Goal: Task Accomplishment & Management: Use online tool/utility

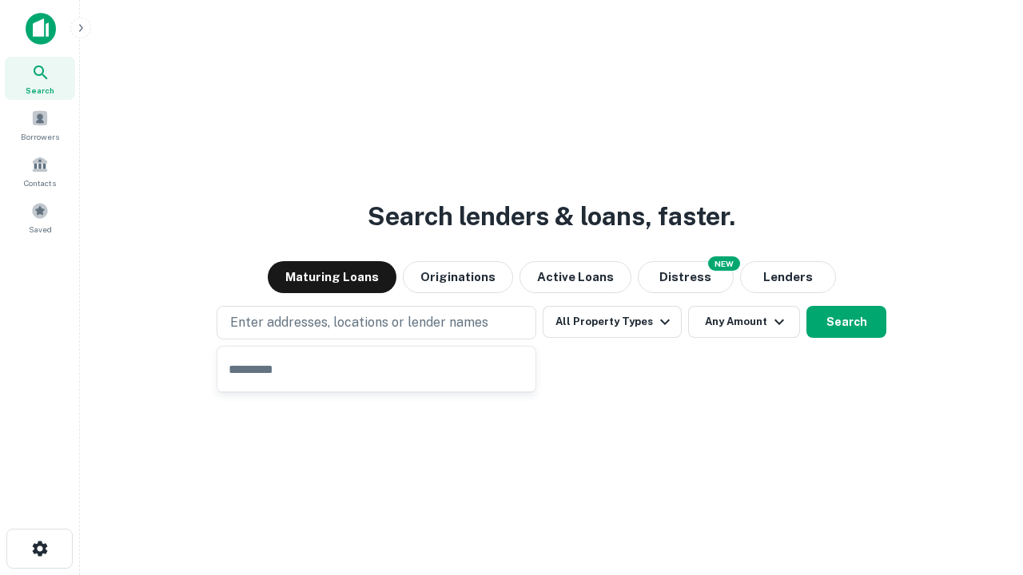
type input "**********"
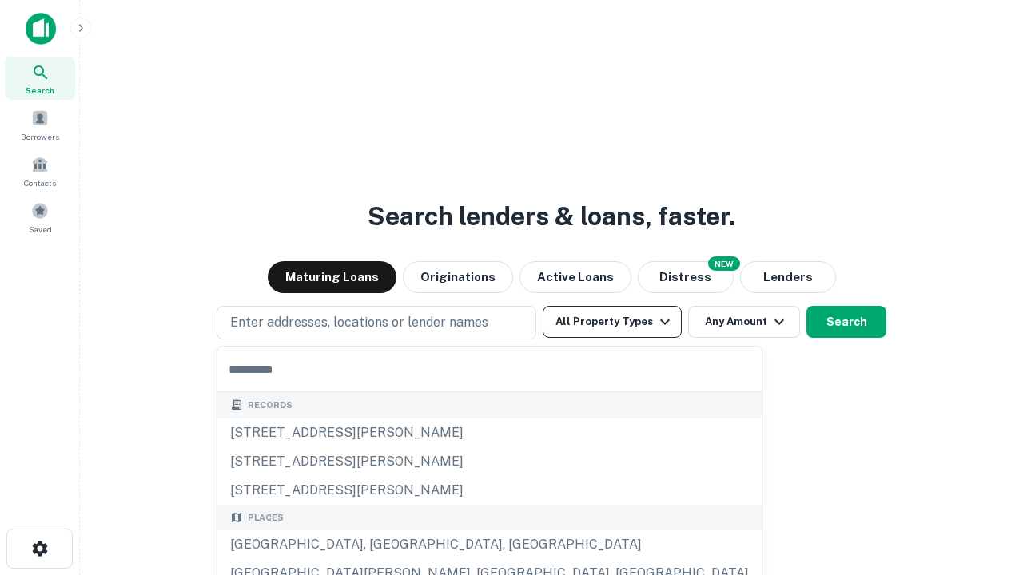
click at [612, 322] on button "All Property Types" at bounding box center [611, 322] width 139 height 32
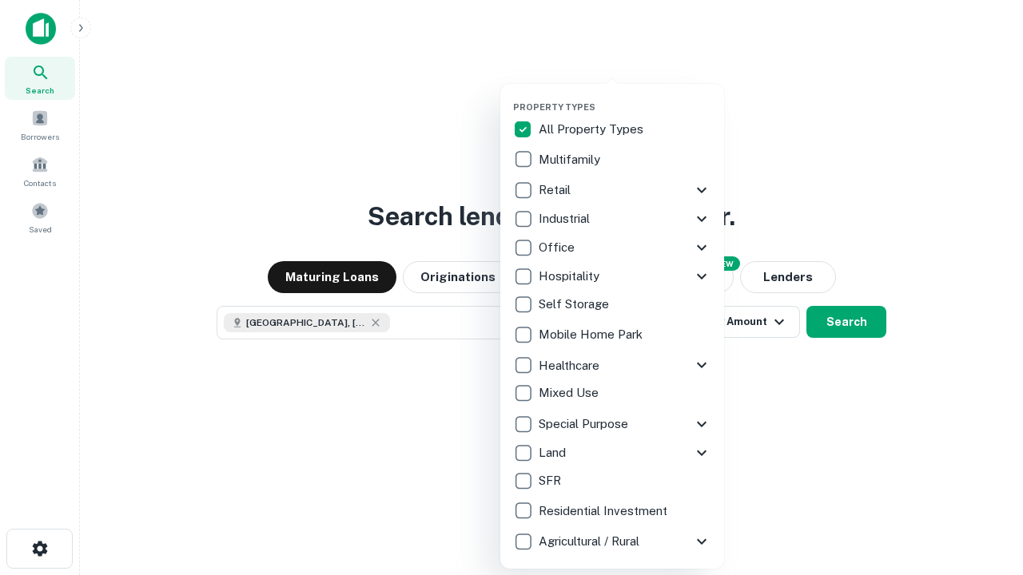
click at [625, 97] on button "button" at bounding box center [625, 97] width 224 height 1
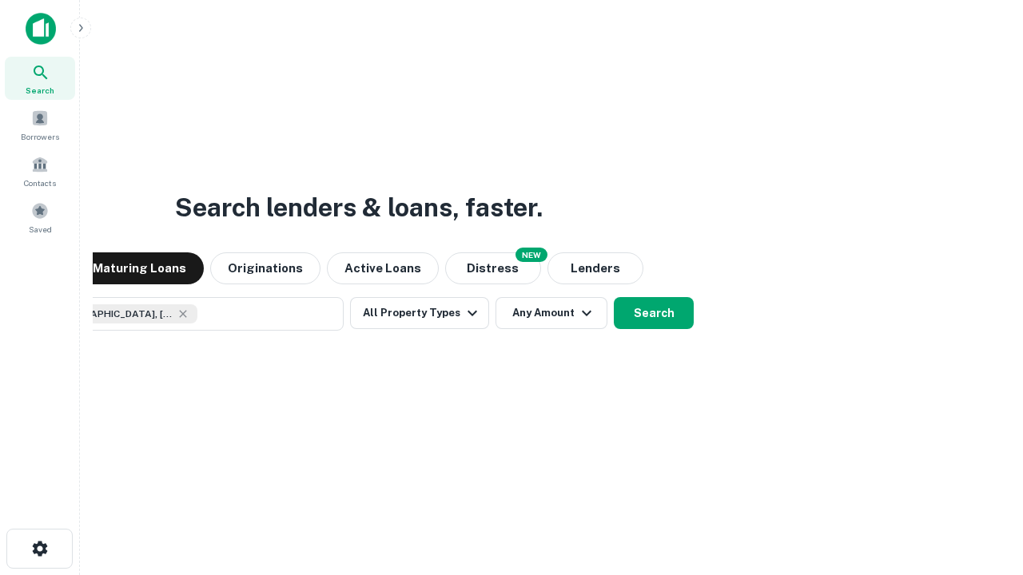
scroll to position [26, 0]
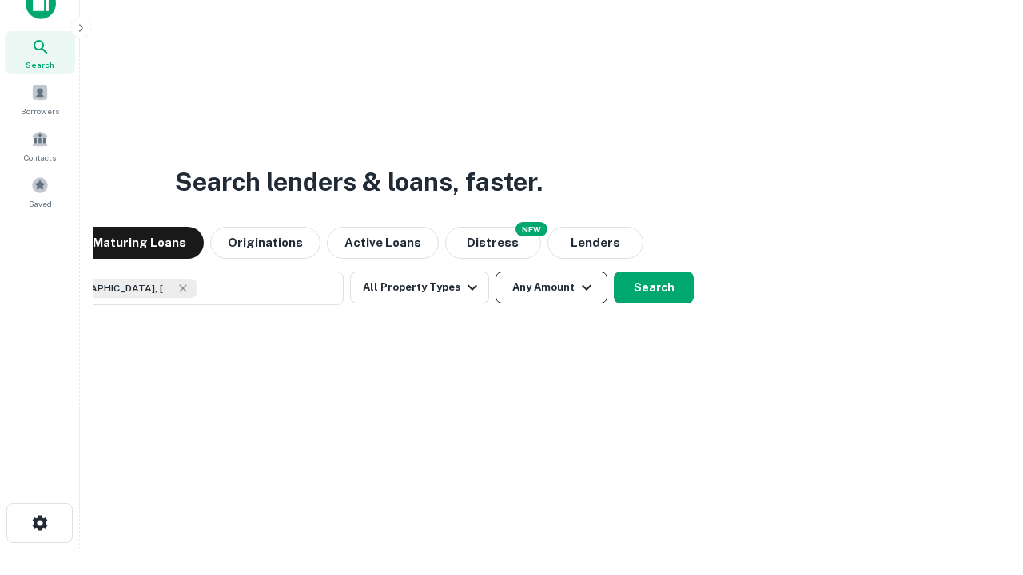
click at [495, 272] on button "Any Amount" at bounding box center [551, 288] width 112 height 32
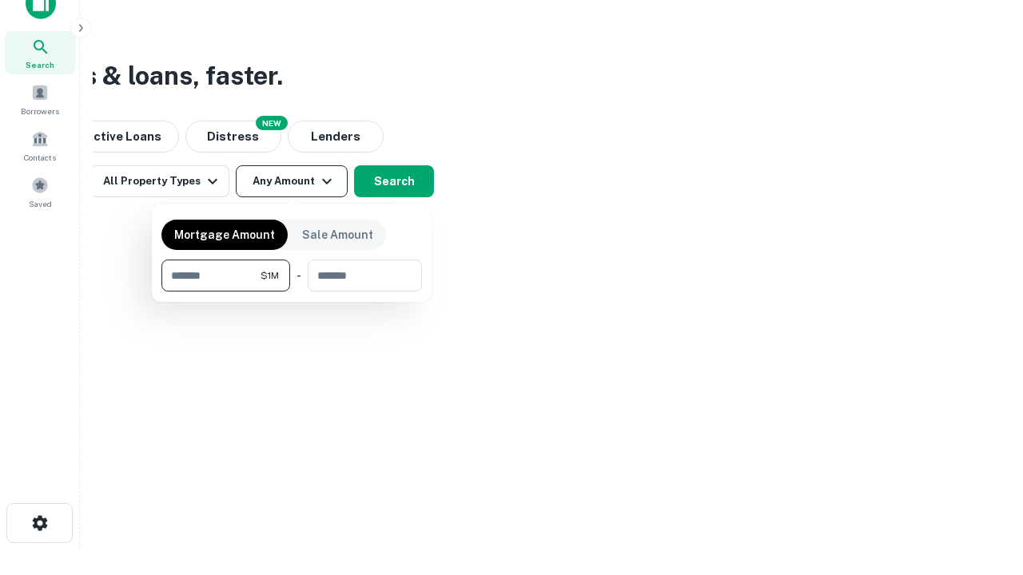
type input "*******"
click at [292, 292] on button "button" at bounding box center [291, 292] width 260 height 1
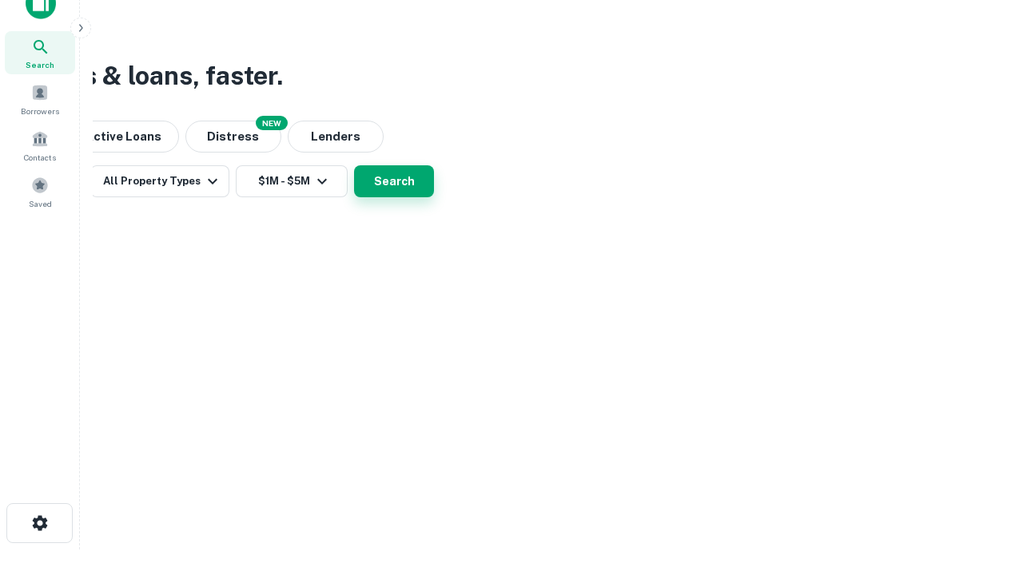
click at [434, 197] on button "Search" at bounding box center [394, 181] width 80 height 32
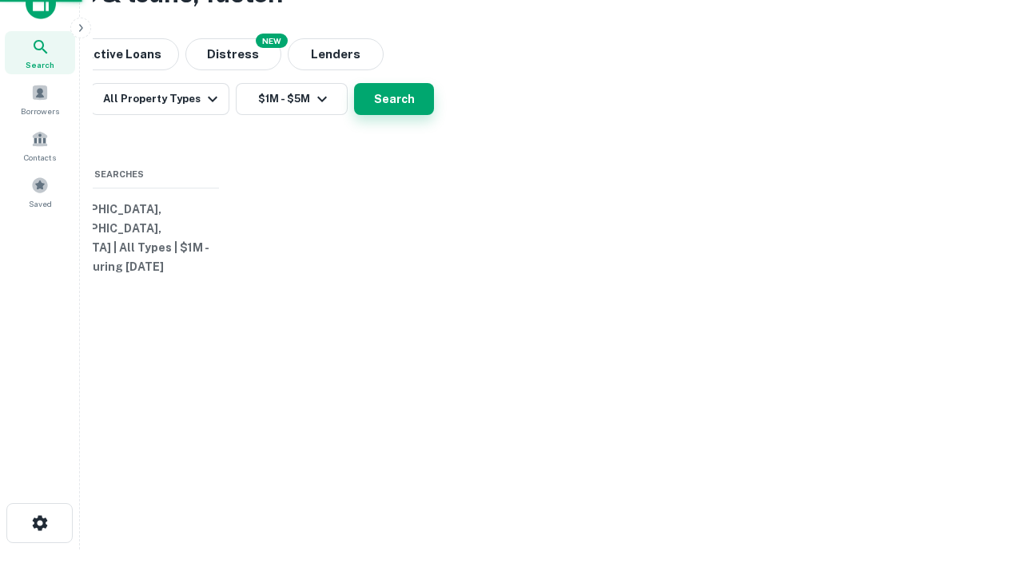
scroll to position [0, 295]
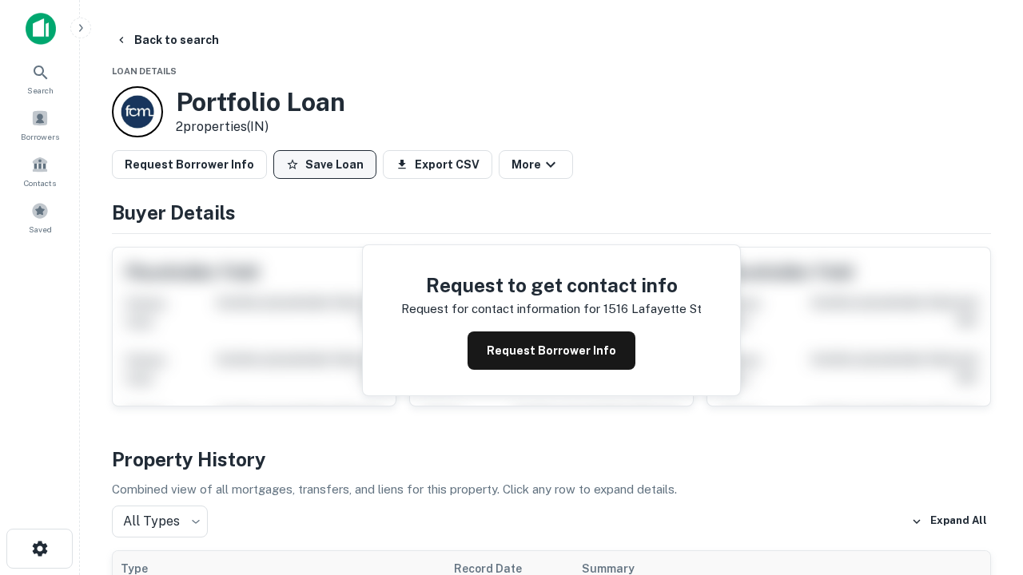
click at [324, 165] on button "Save Loan" at bounding box center [324, 164] width 103 height 29
click at [328, 165] on button "Save Loan" at bounding box center [324, 164] width 103 height 29
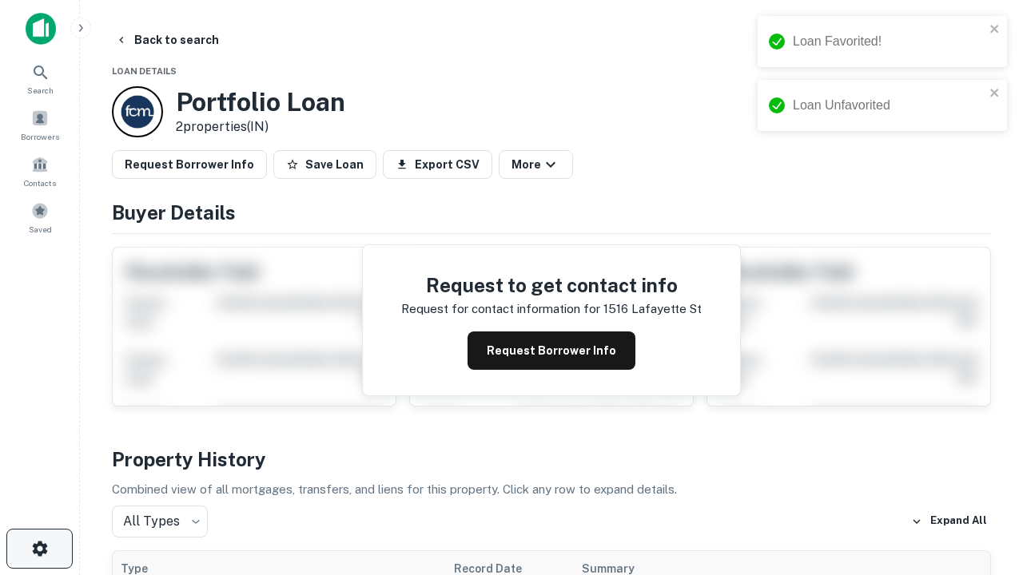
click at [39, 549] on icon "button" at bounding box center [39, 548] width 19 height 19
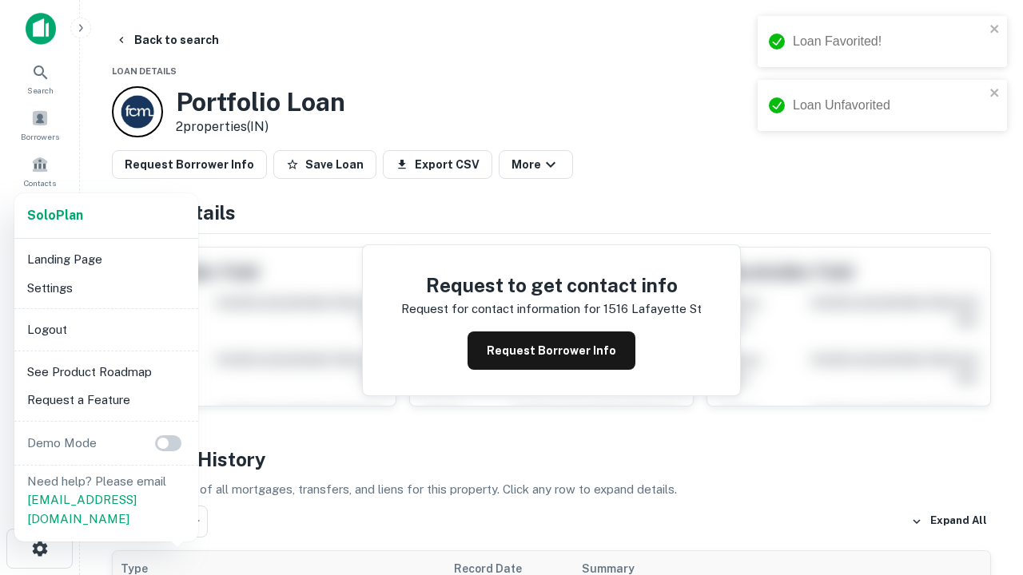
click at [105, 329] on li "Logout" at bounding box center [106, 330] width 171 height 29
